Goal: Information Seeking & Learning: Learn about a topic

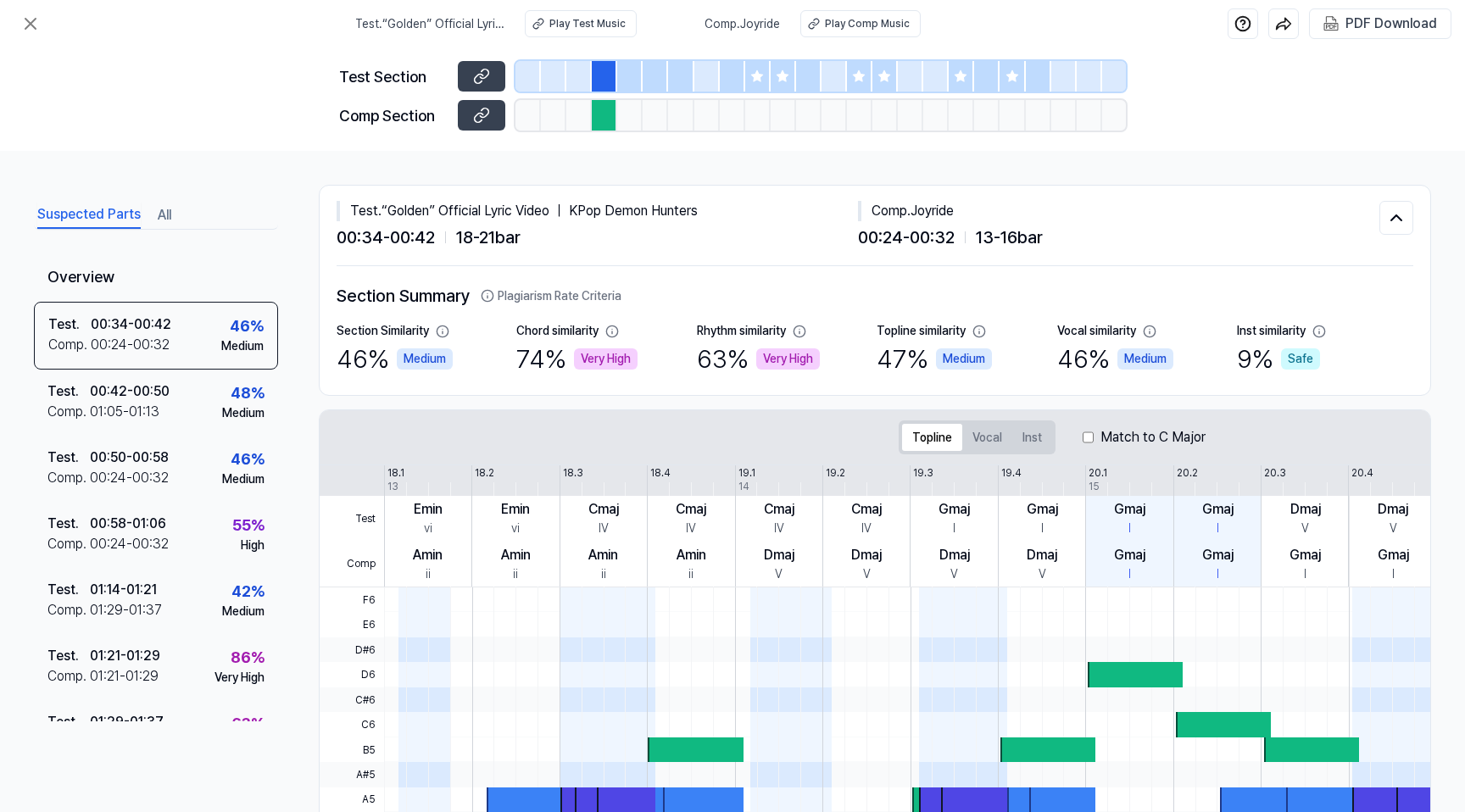
click at [180, 217] on div "Suspected Parts All" at bounding box center [156, 214] width 244 height 31
click at [169, 218] on button "All" at bounding box center [164, 216] width 14 height 27
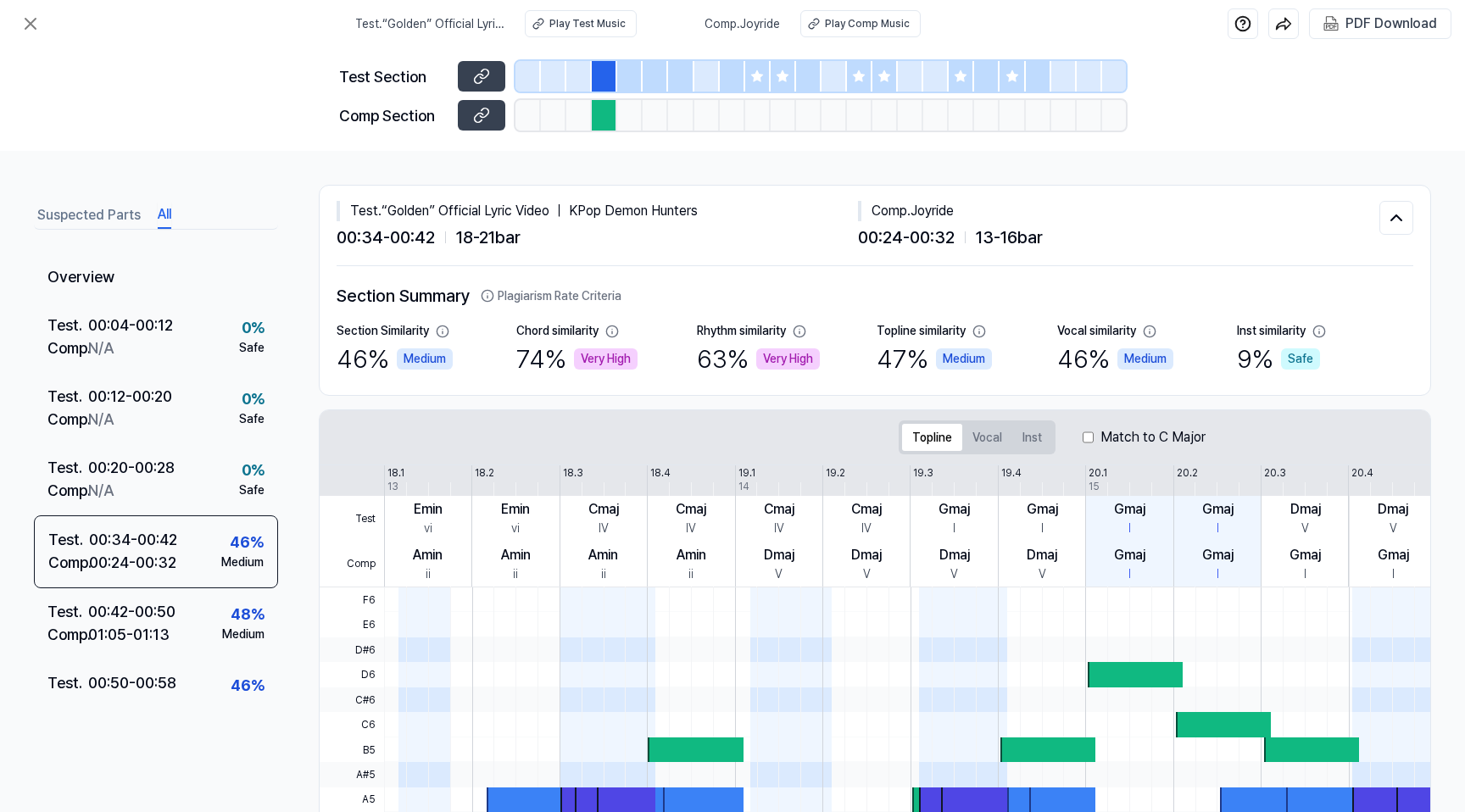
click at [168, 211] on button "All" at bounding box center [164, 216] width 14 height 27
click at [21, 30] on icon at bounding box center [31, 24] width 21 height 21
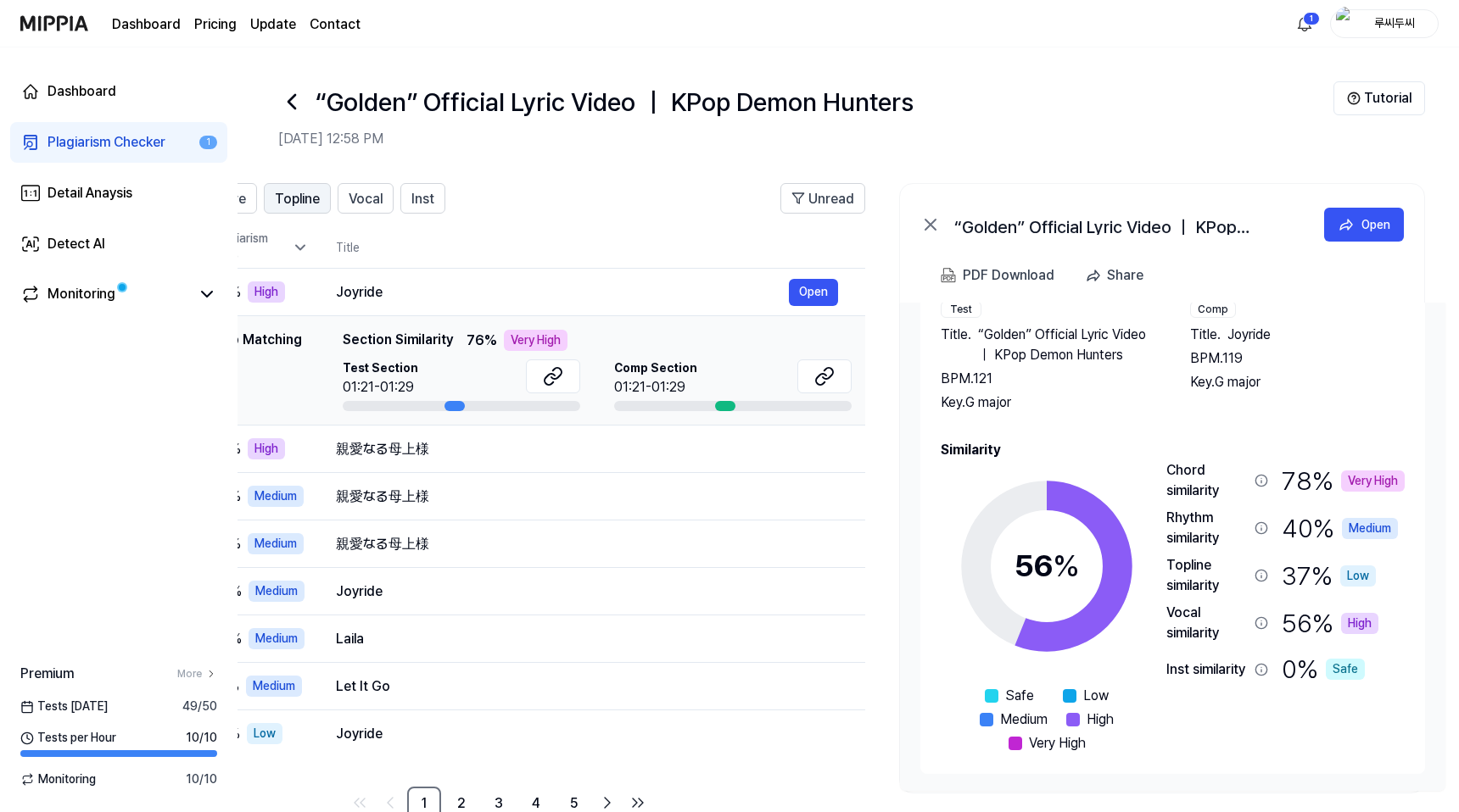
click at [310, 201] on span "Topline" at bounding box center [297, 199] width 45 height 21
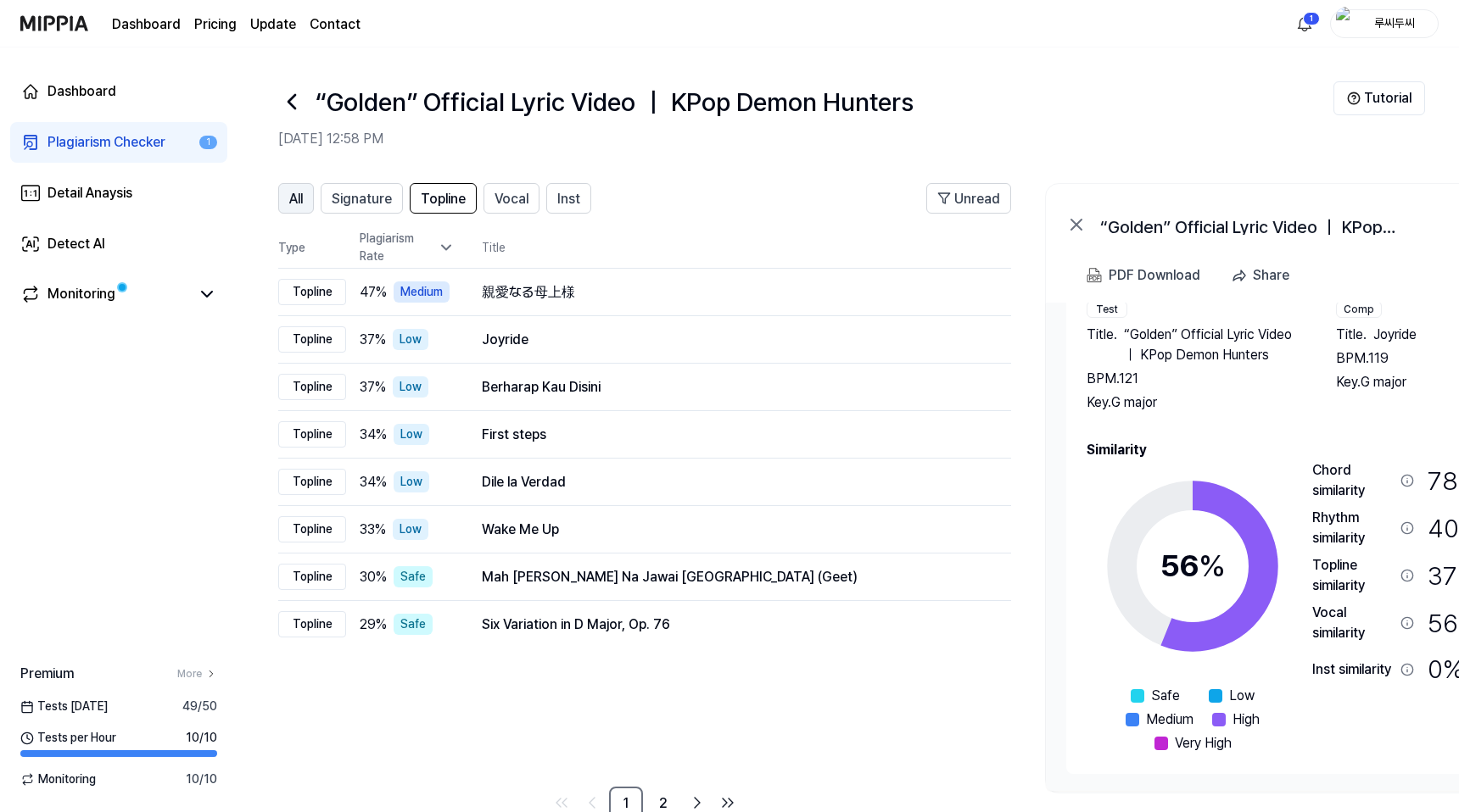
click at [285, 199] on button "All" at bounding box center [296, 198] width 35 height 31
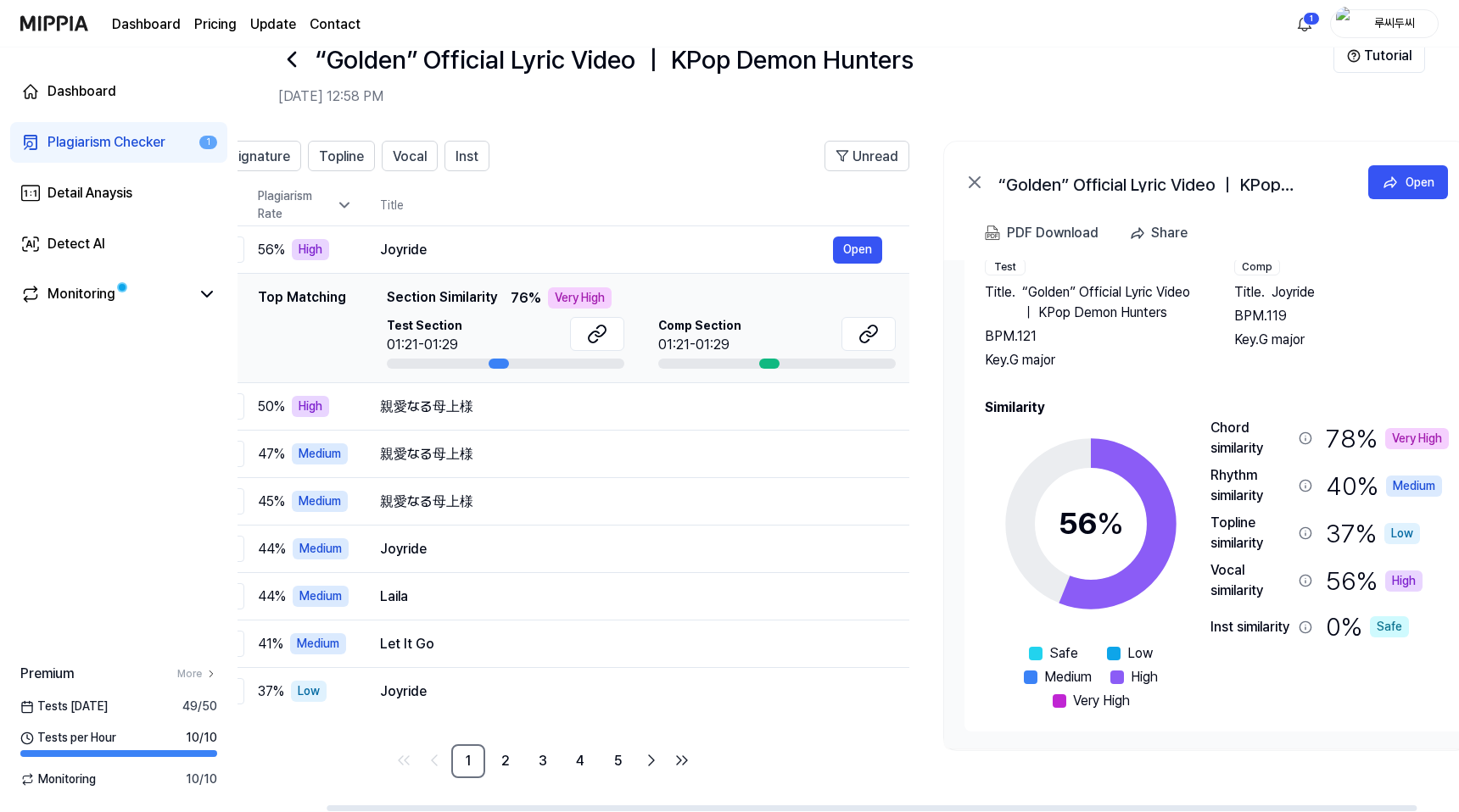
scroll to position [0, 146]
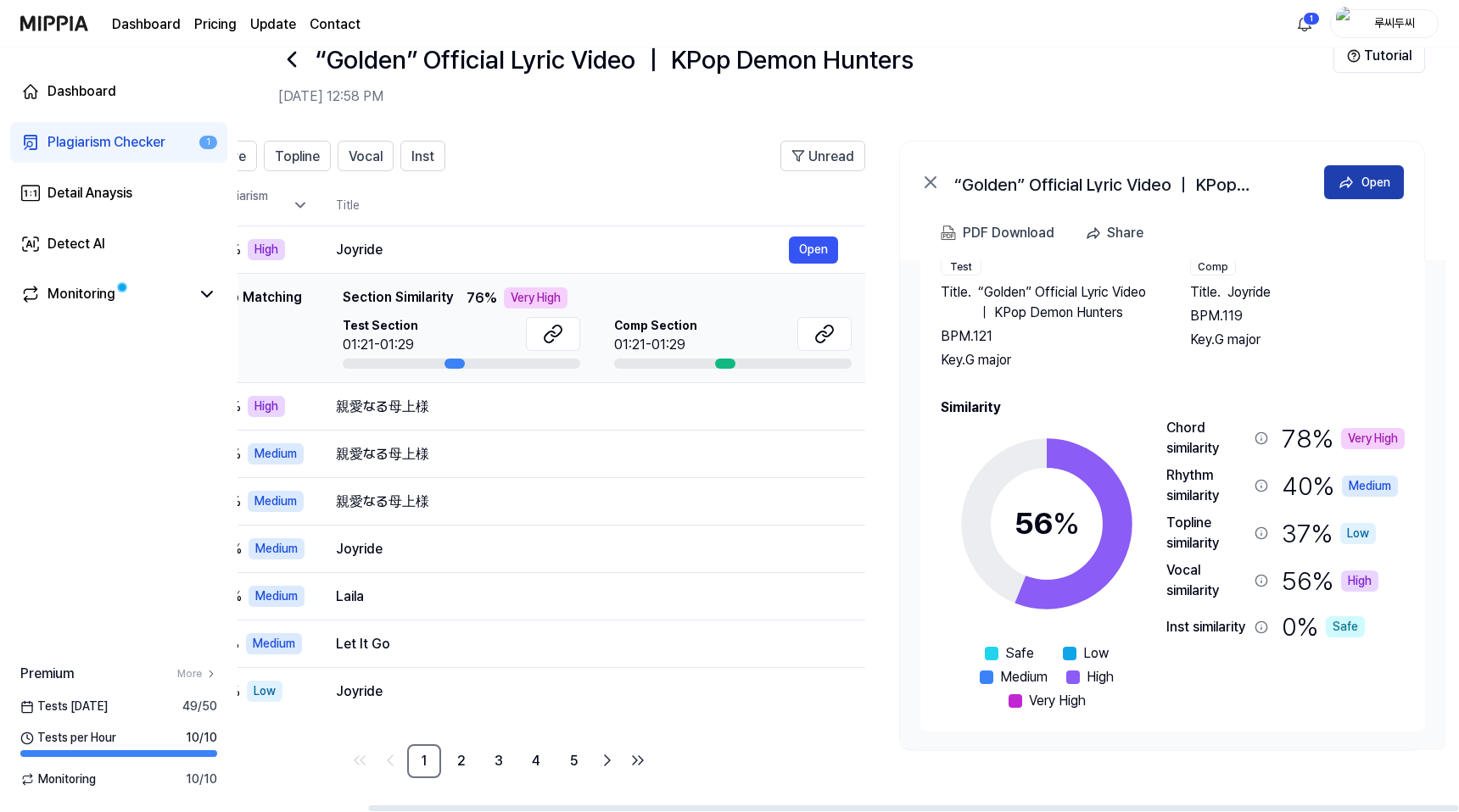
click at [1354, 174] on button "Open" at bounding box center [1364, 181] width 80 height 34
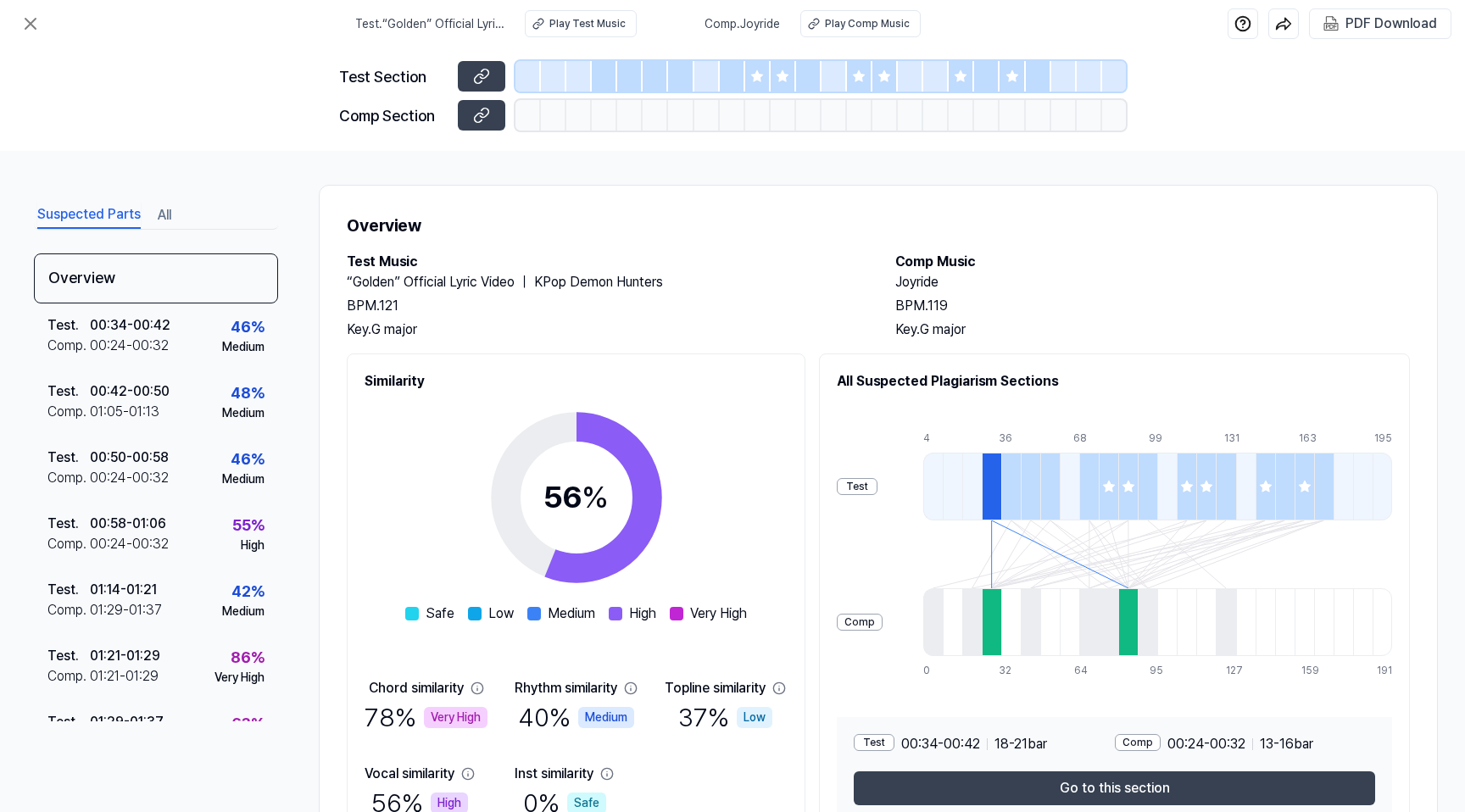
scroll to position [96, 0]
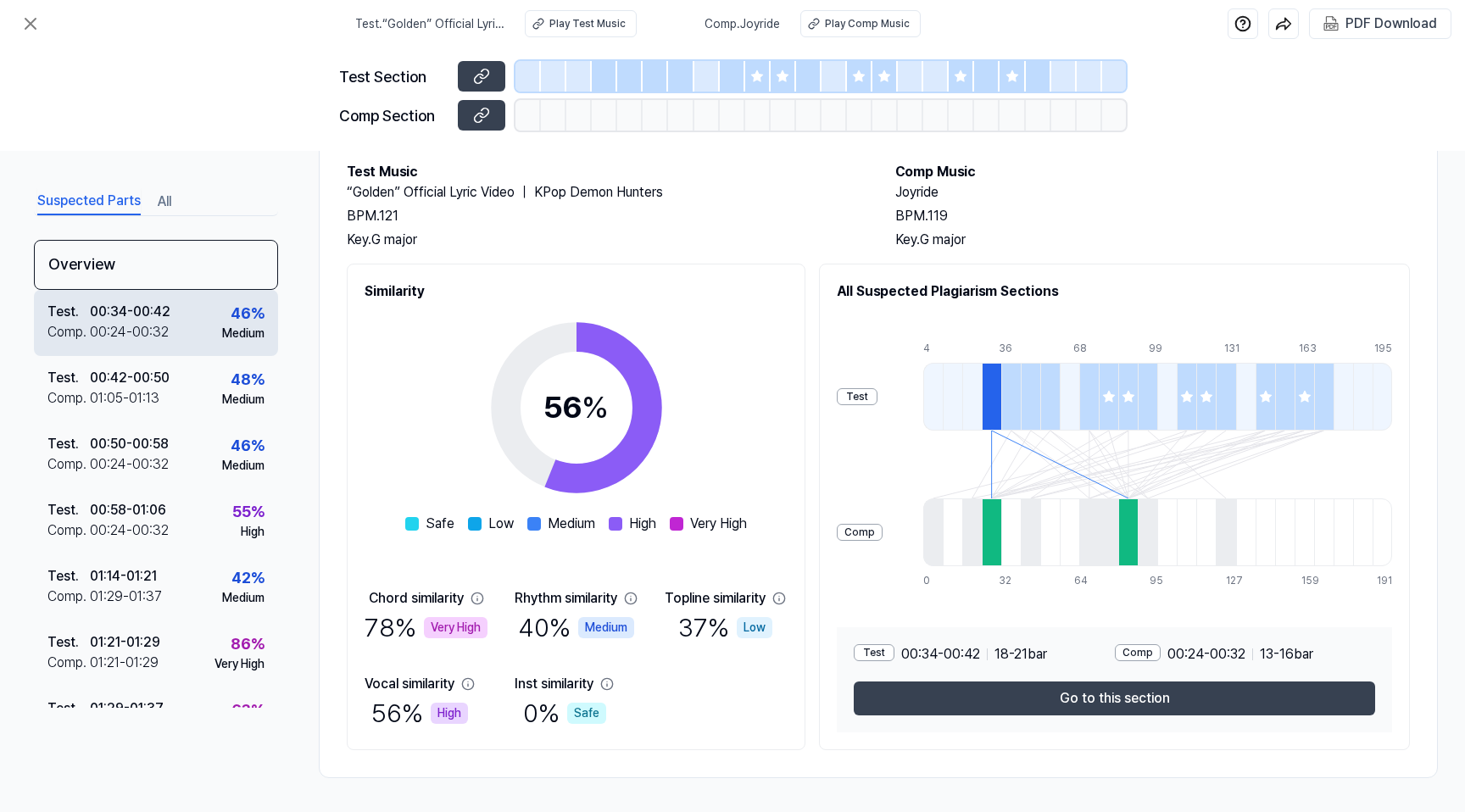
click at [126, 326] on div "00:24 - 00:32" at bounding box center [130, 333] width 79 height 21
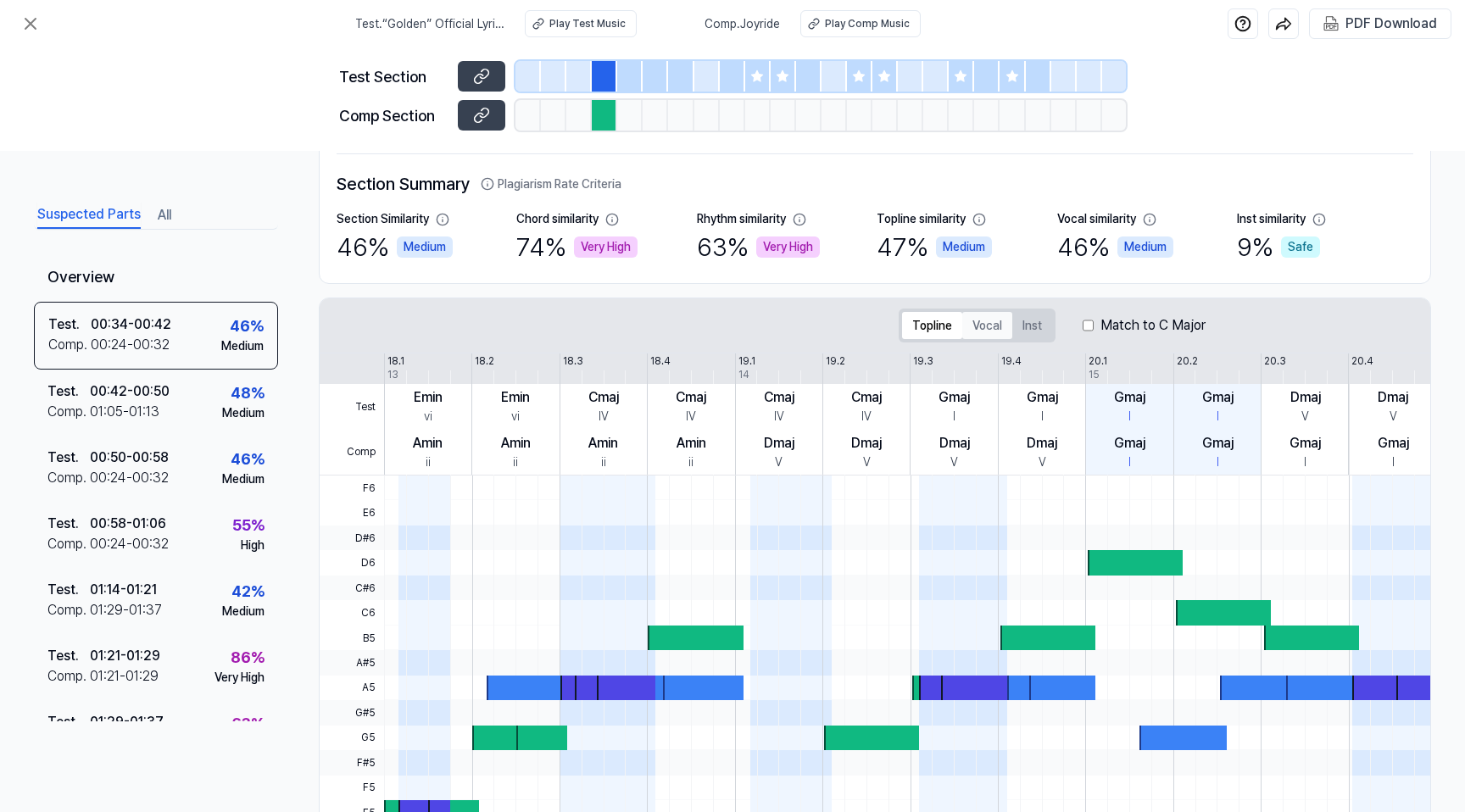
click at [1000, 322] on button "Vocal" at bounding box center [987, 326] width 50 height 27
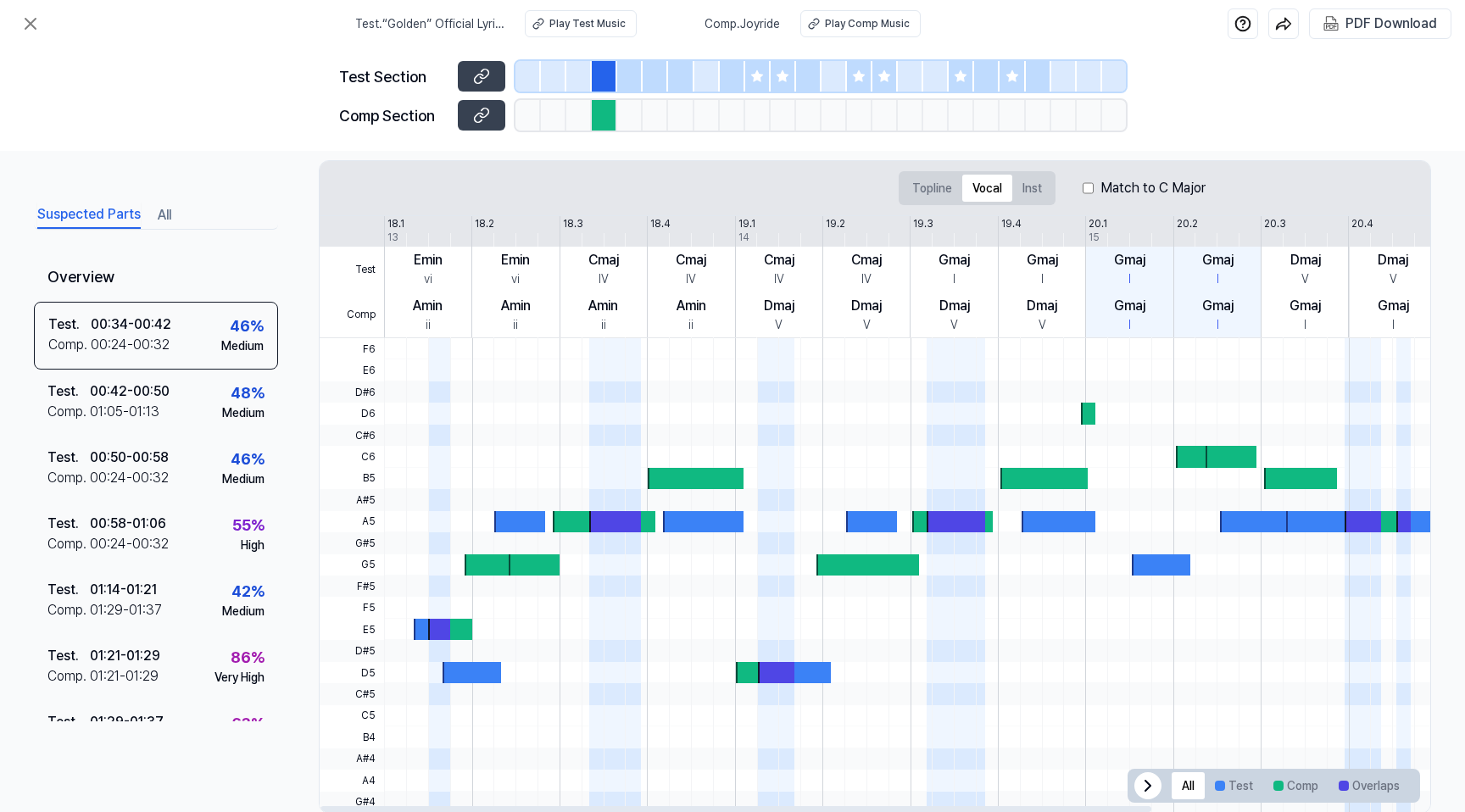
scroll to position [247, 0]
